Goal: Information Seeking & Learning: Learn about a topic

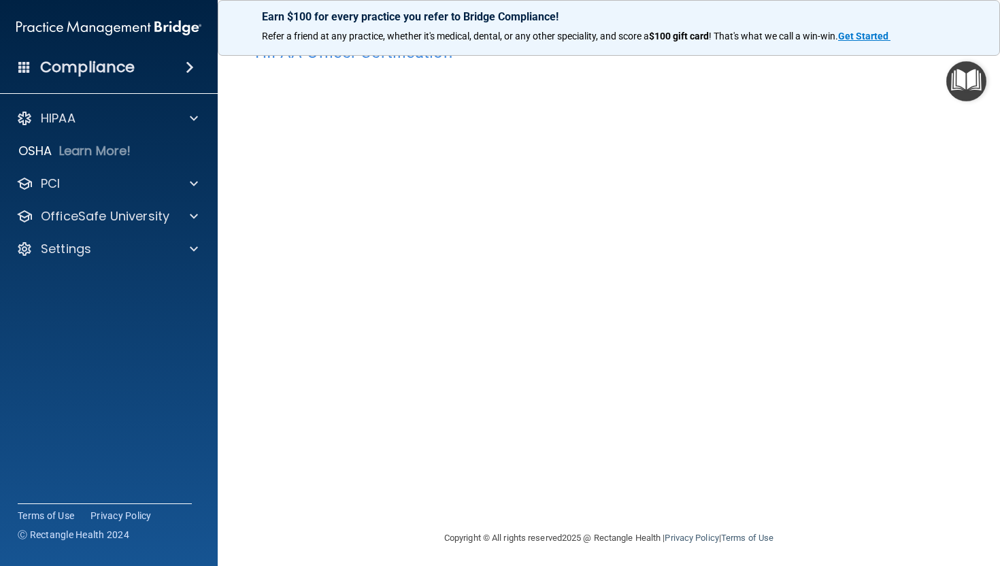
scroll to position [40, 0]
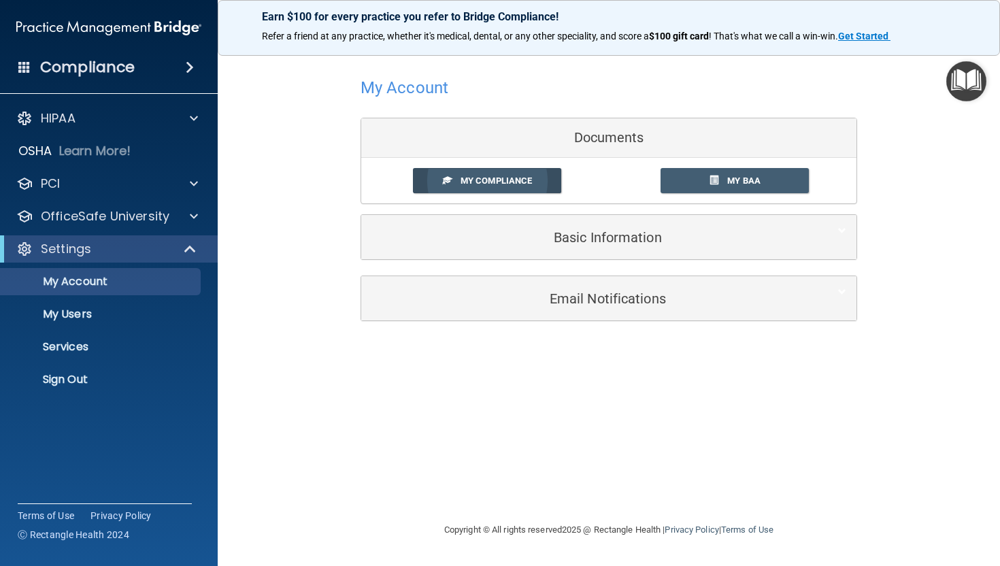
click at [521, 188] on link "My Compliance" at bounding box center [487, 180] width 149 height 25
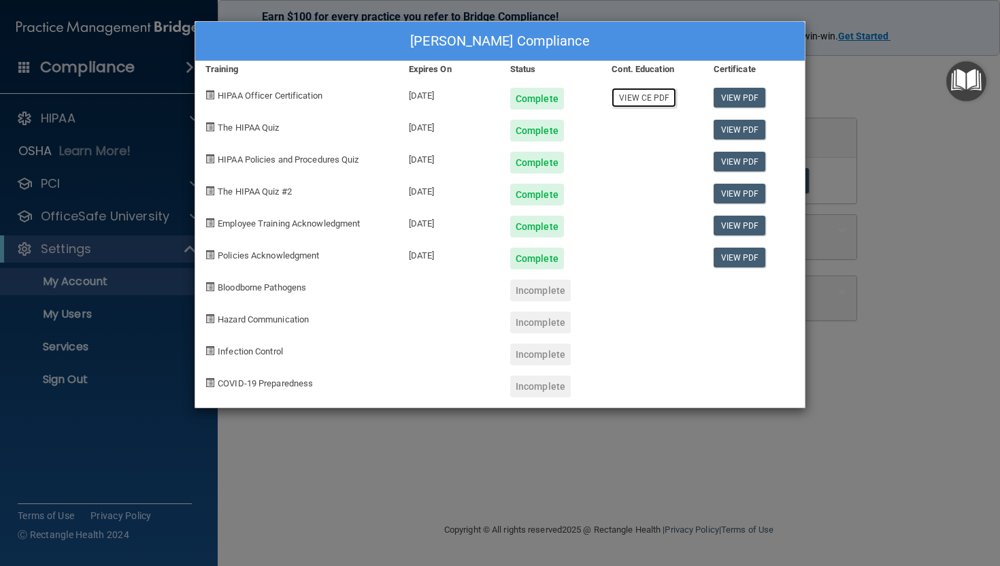
click at [650, 99] on link "View CE PDF" at bounding box center [644, 98] width 65 height 20
click at [290, 290] on span "Bloodborne Pathogens" at bounding box center [262, 287] width 88 height 10
click at [608, 16] on div "Jordan Wager's Compliance Training Expires On Status Cont. Education Certificat…" at bounding box center [500, 283] width 1000 height 566
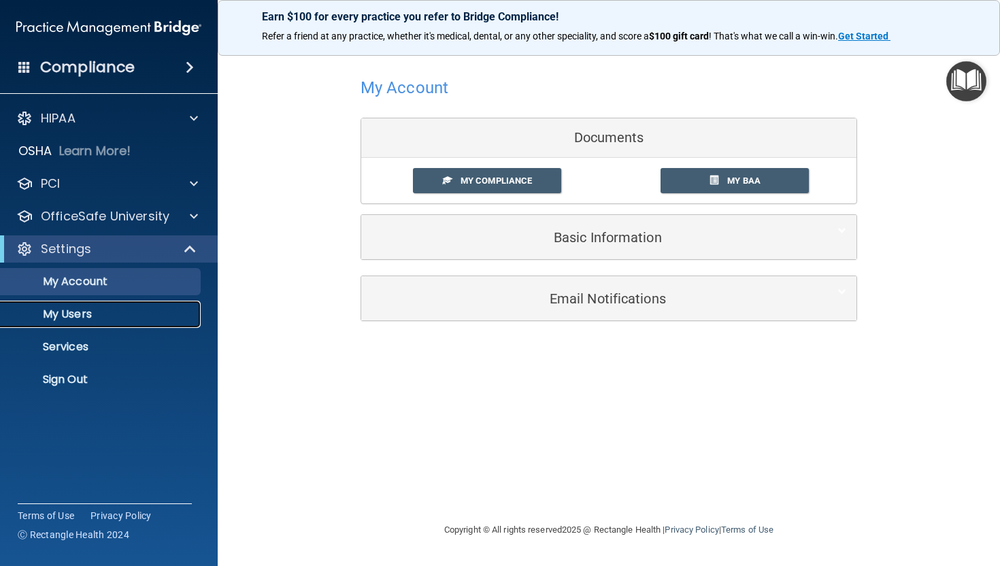
click at [63, 316] on p "My Users" at bounding box center [102, 314] width 186 height 14
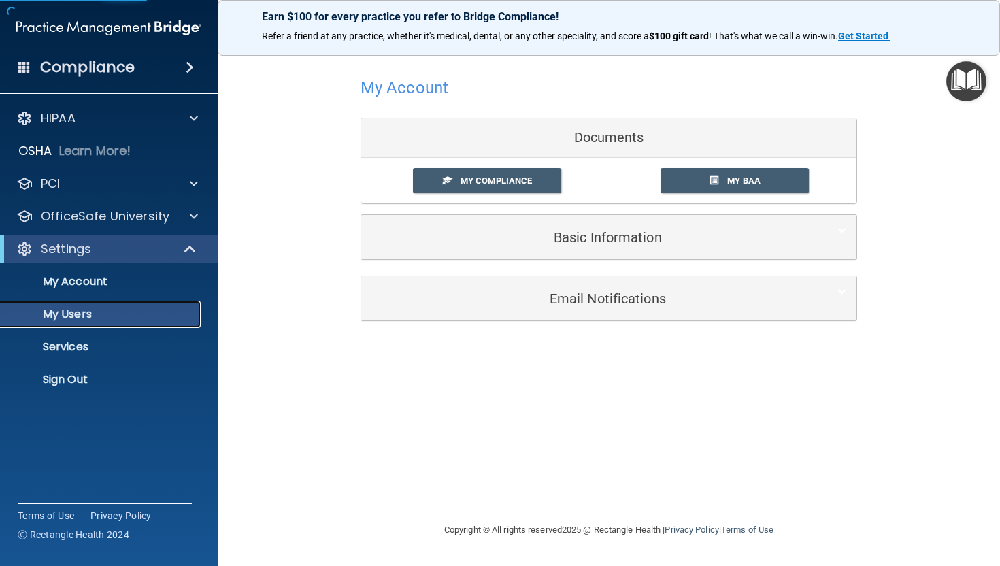
select select "20"
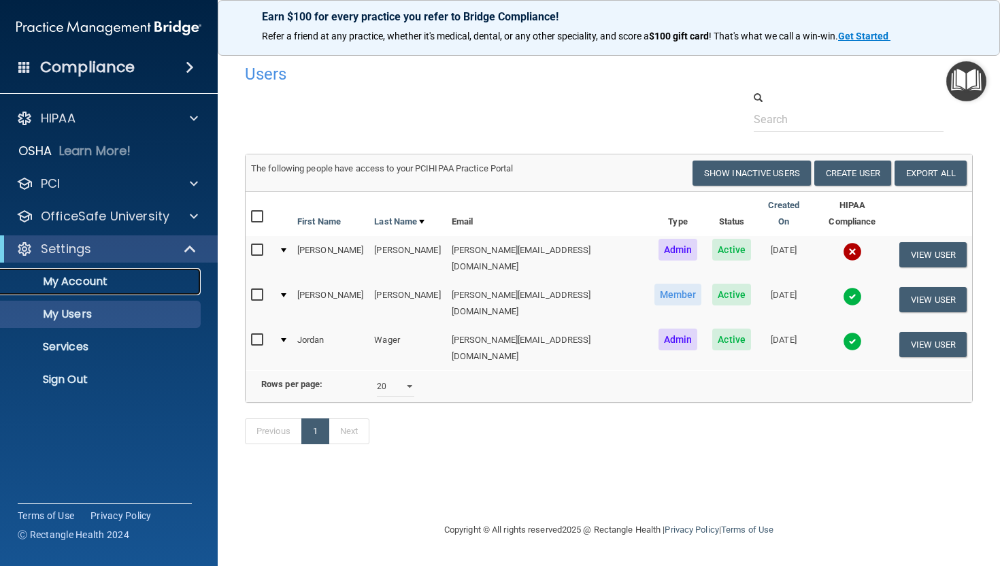
click at [109, 282] on p "My Account" at bounding box center [102, 282] width 186 height 14
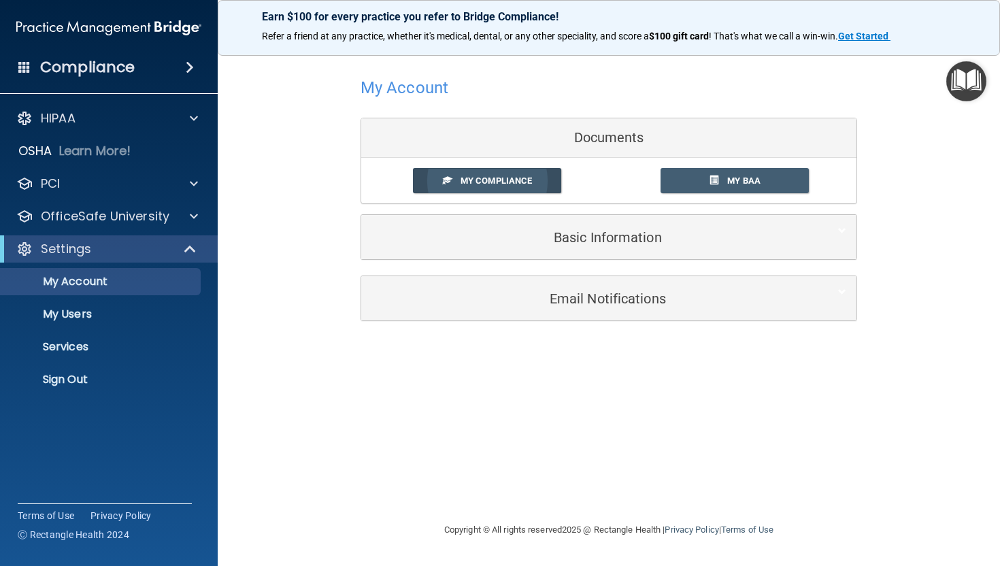
click at [499, 192] on link "My Compliance" at bounding box center [487, 180] width 149 height 25
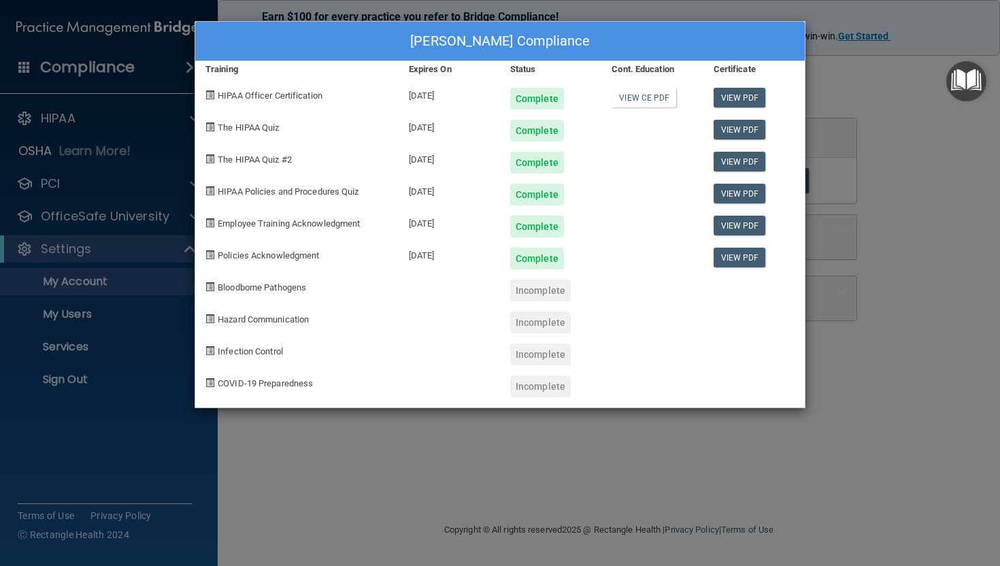
click at [209, 291] on span at bounding box center [209, 286] width 9 height 9
click at [806, 7] on div "Jordan Wager's Compliance Training Expires On Status Cont. Education Certificat…" at bounding box center [500, 283] width 1000 height 566
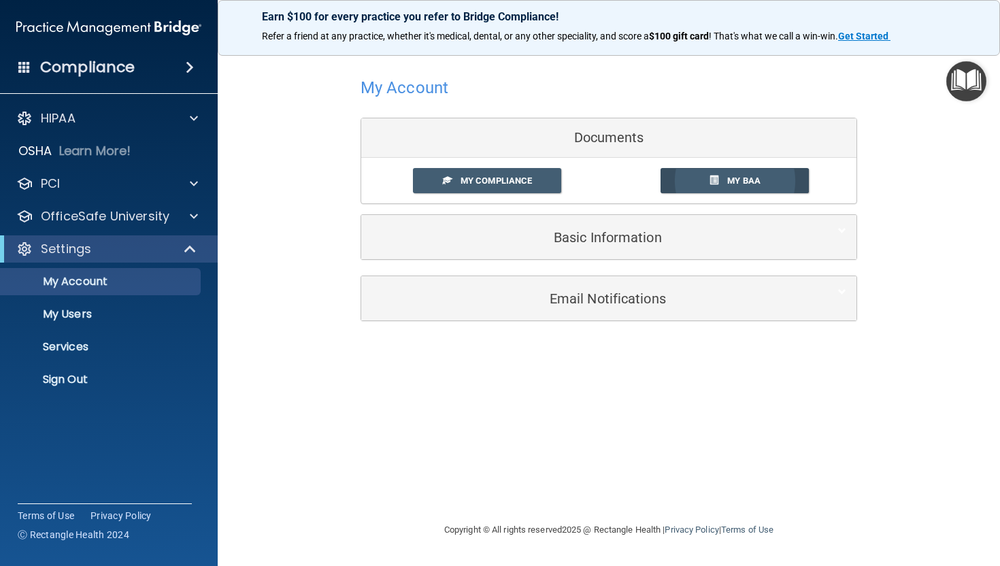
click at [719, 170] on link "My BAA" at bounding box center [735, 180] width 149 height 25
click at [78, 353] on p "Services" at bounding box center [102, 347] width 186 height 14
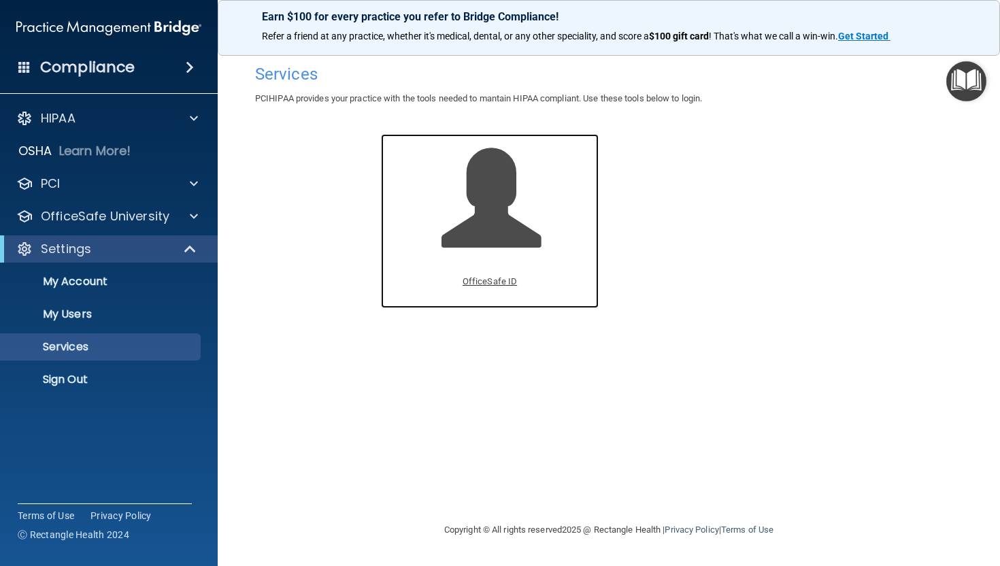
click at [483, 237] on span at bounding box center [506, 208] width 129 height 119
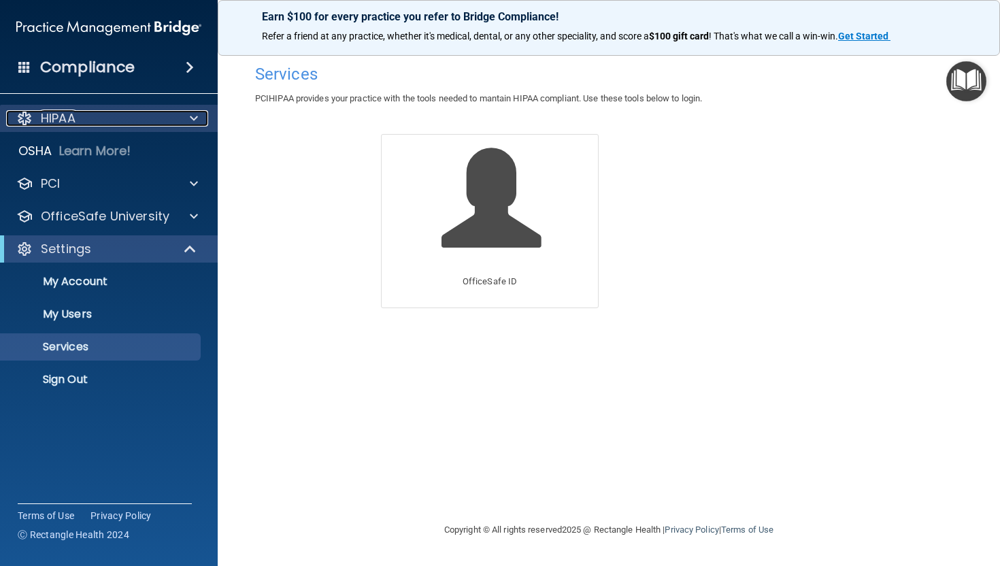
click at [106, 117] on div "HIPAA" at bounding box center [90, 118] width 169 height 16
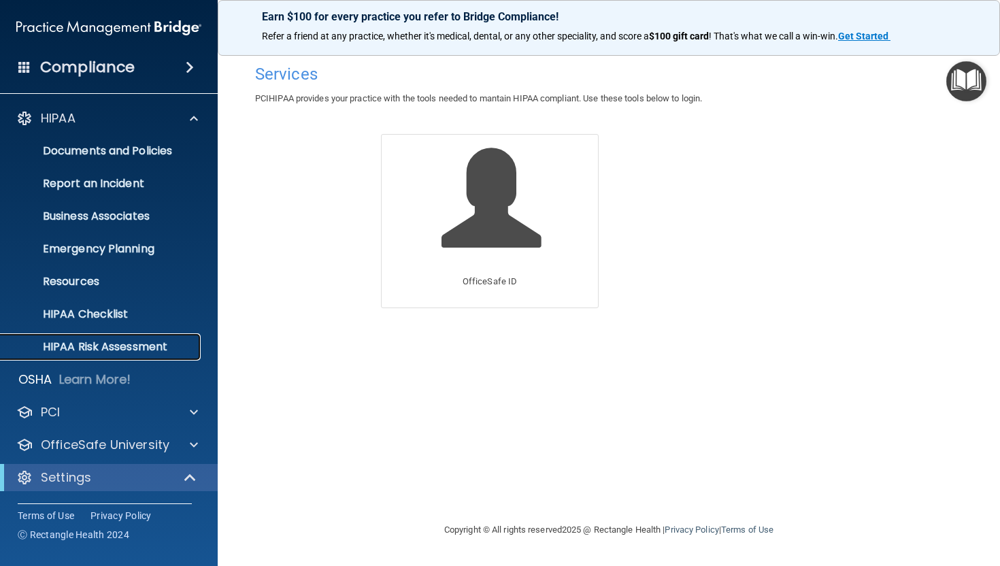
click at [121, 350] on p "HIPAA Risk Assessment" at bounding box center [102, 347] width 186 height 14
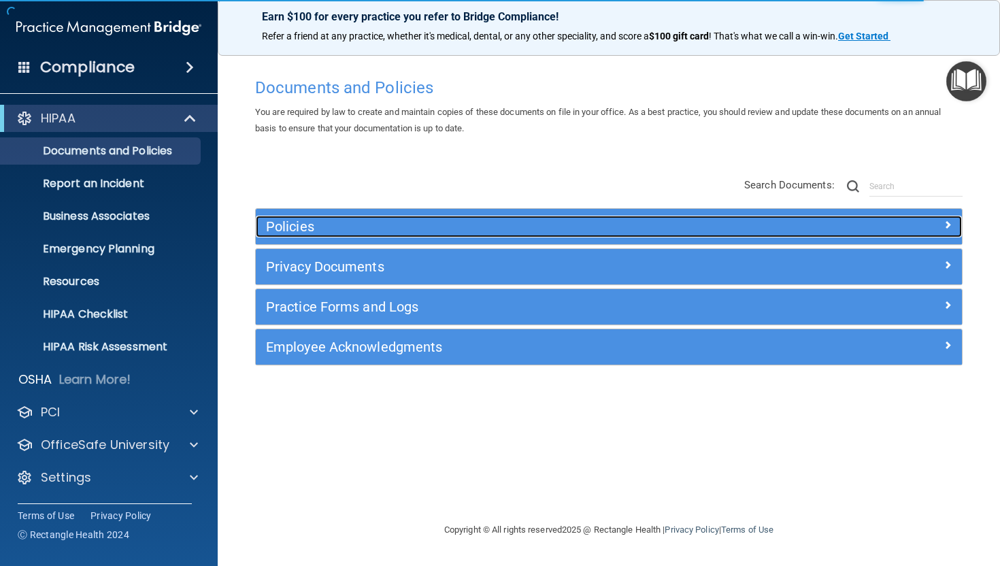
click at [514, 229] on h5 "Policies" at bounding box center [521, 226] width 510 height 15
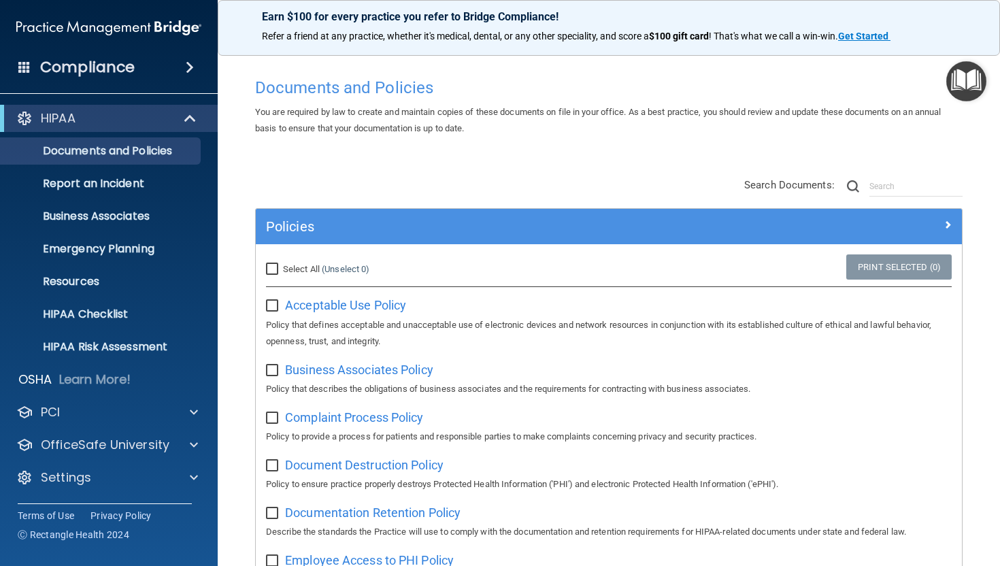
click at [271, 304] on input "checkbox" at bounding box center [274, 306] width 16 height 11
checkbox input "true"
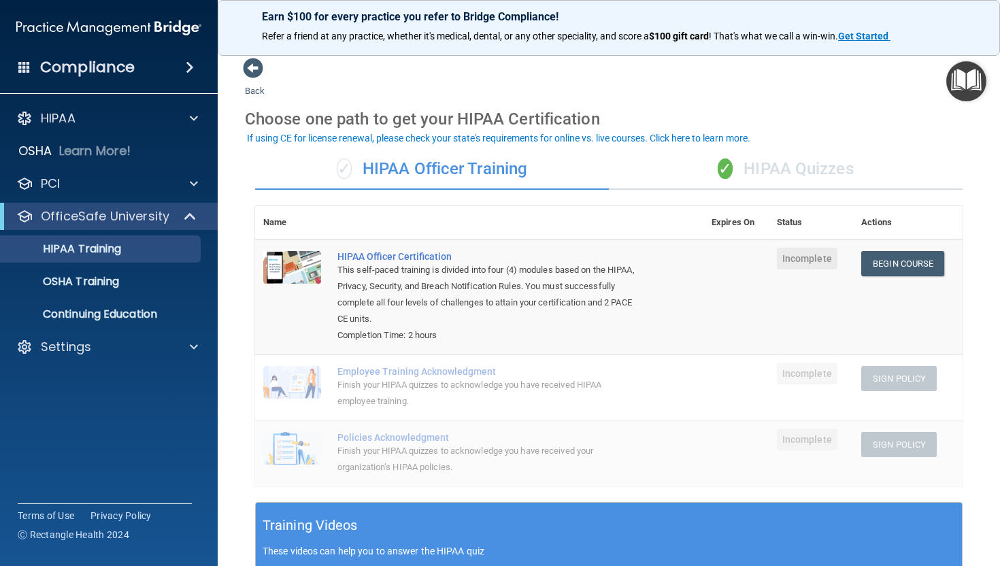
click at [459, 169] on div "✓ HIPAA Officer Training" at bounding box center [432, 169] width 354 height 41
click at [731, 170] on span "✓" at bounding box center [725, 169] width 15 height 20
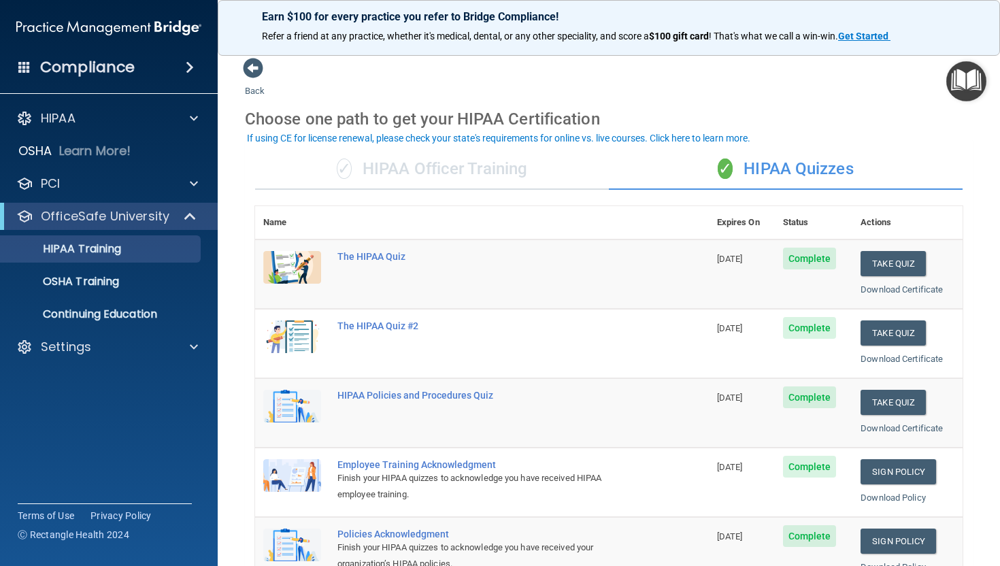
click at [422, 170] on div "✓ HIPAA Officer Training" at bounding box center [432, 169] width 354 height 41
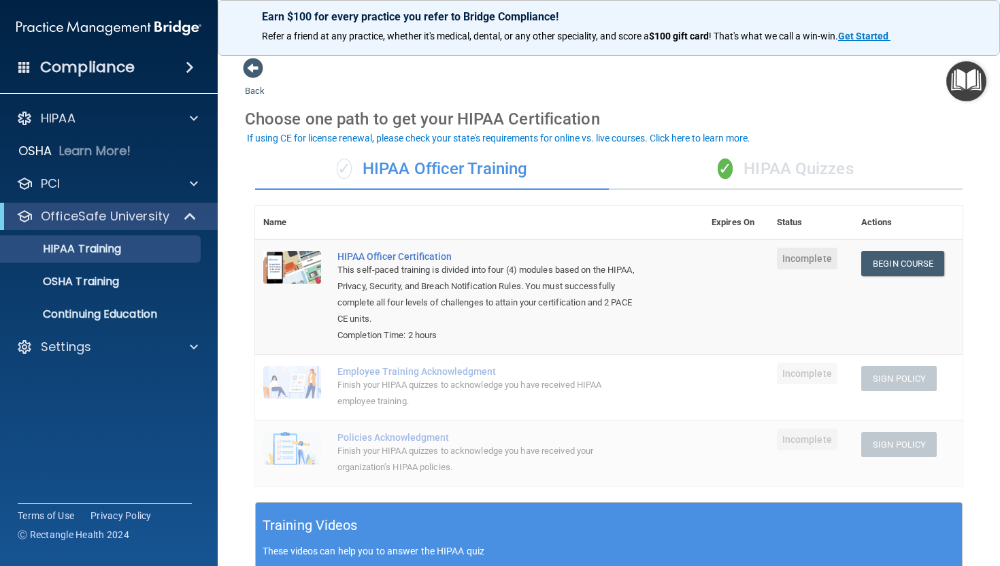
click at [508, 311] on div "This self-paced training is divided into four (4) modules based on the HIPAA, P…" at bounding box center [486, 294] width 298 height 65
click at [413, 257] on div "HIPAA Officer Certification" at bounding box center [486, 256] width 298 height 11
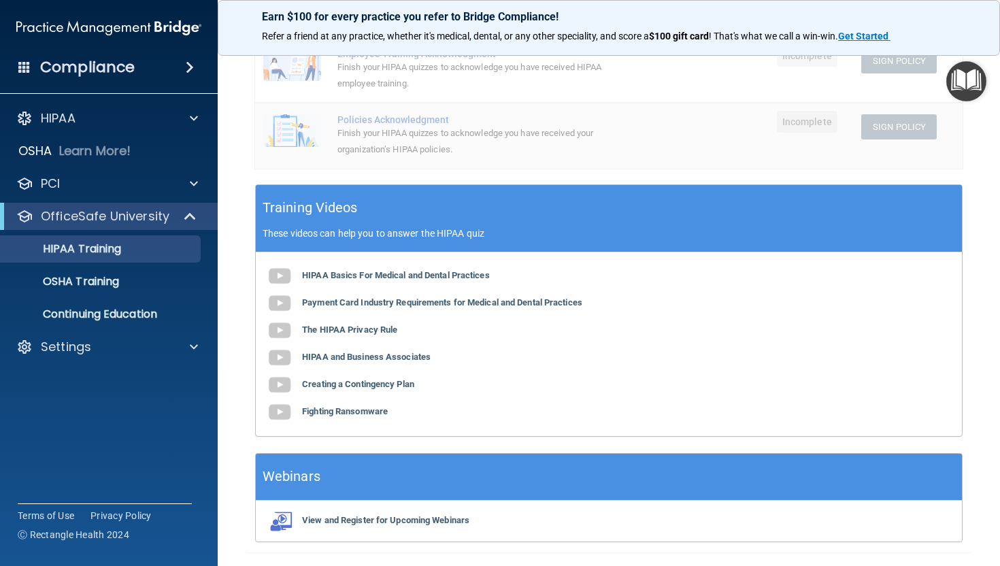
scroll to position [359, 0]
